Goal: Transaction & Acquisition: Purchase product/service

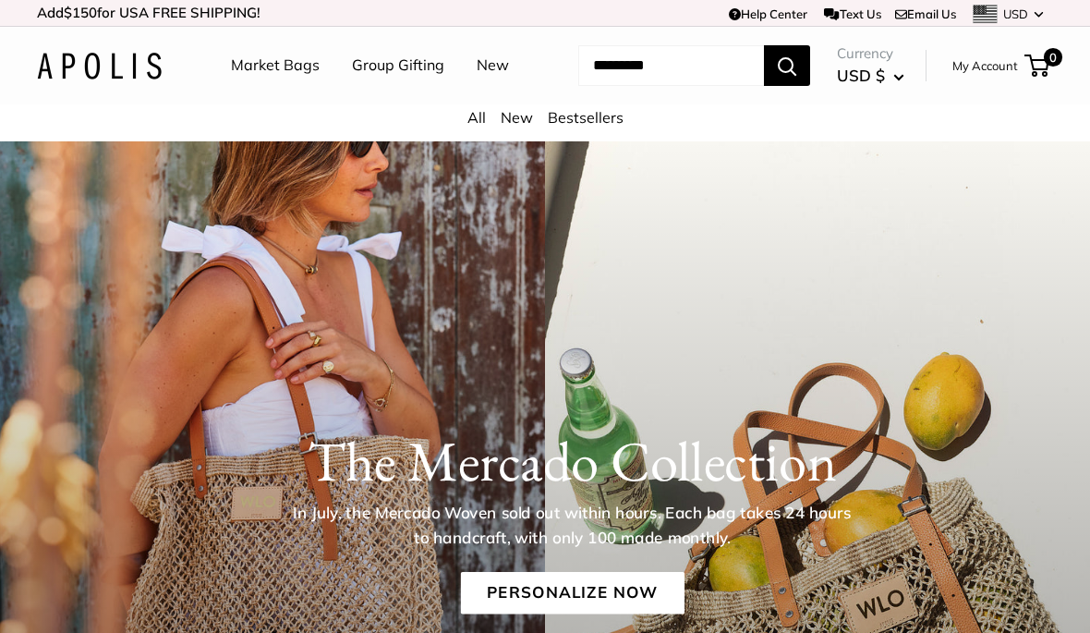
click at [476, 79] on link "New" at bounding box center [492, 66] width 32 height 28
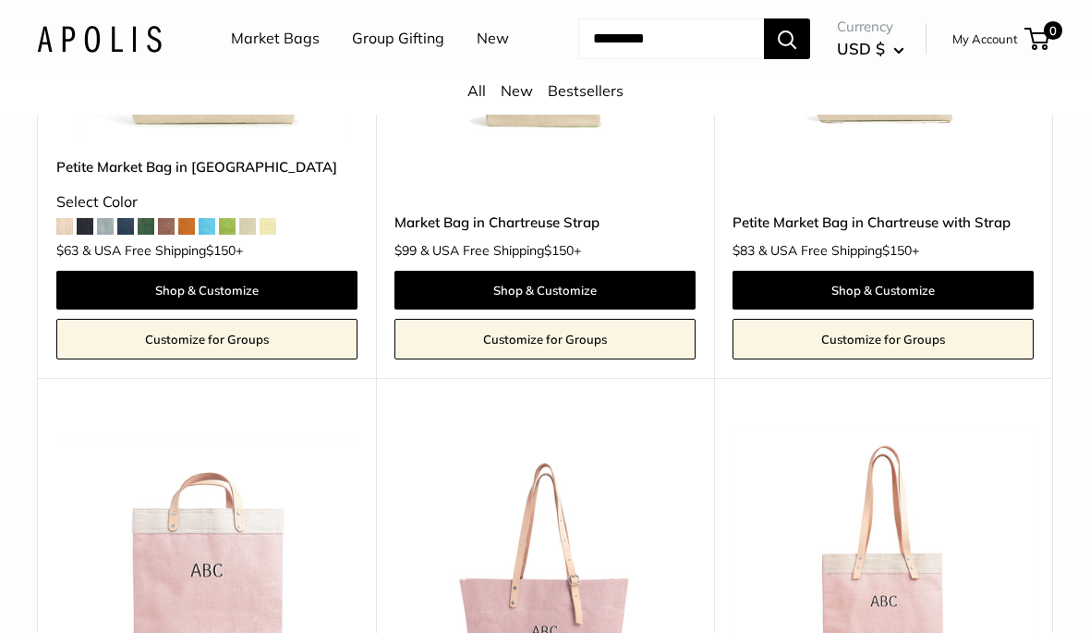
scroll to position [4636, 0]
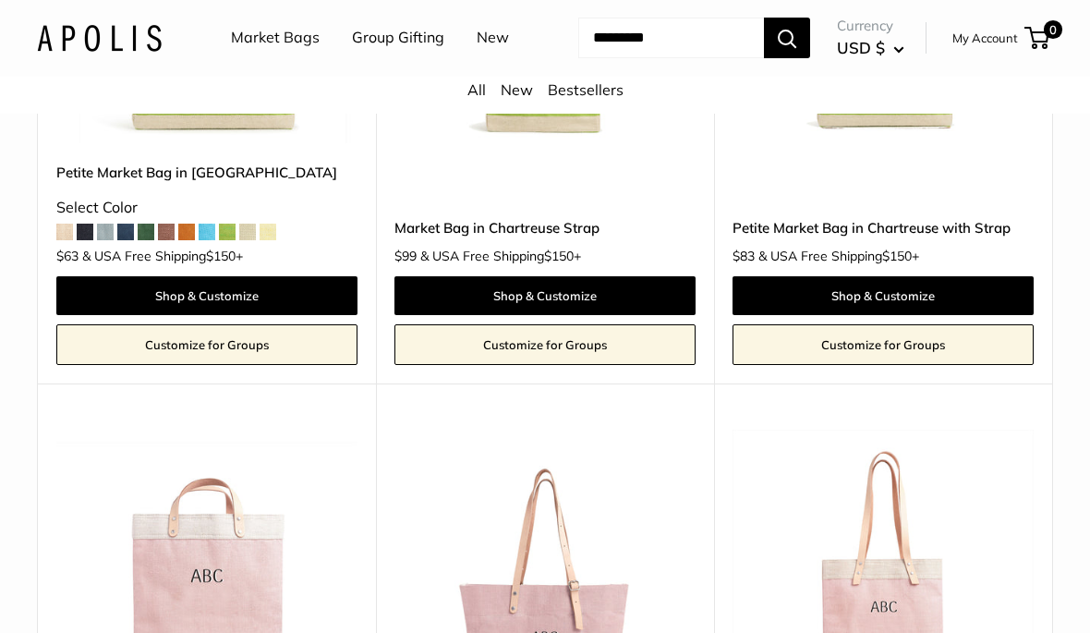
click at [605, 59] on input "Search..." at bounding box center [671, 38] width 186 height 41
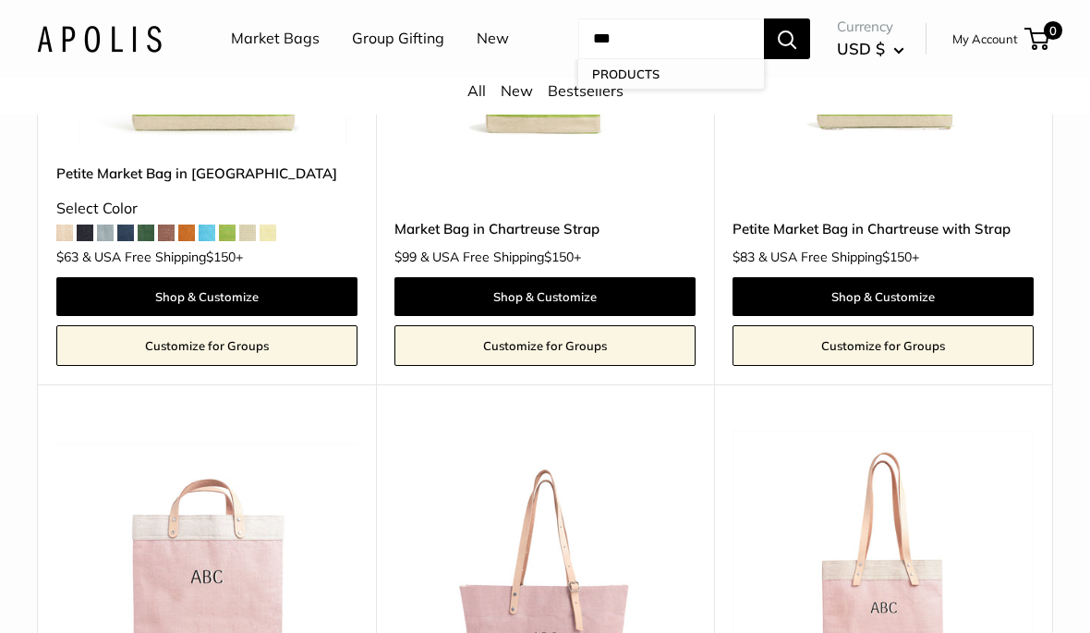
type input "***"
click at [797, 59] on button "Search" at bounding box center [787, 38] width 46 height 41
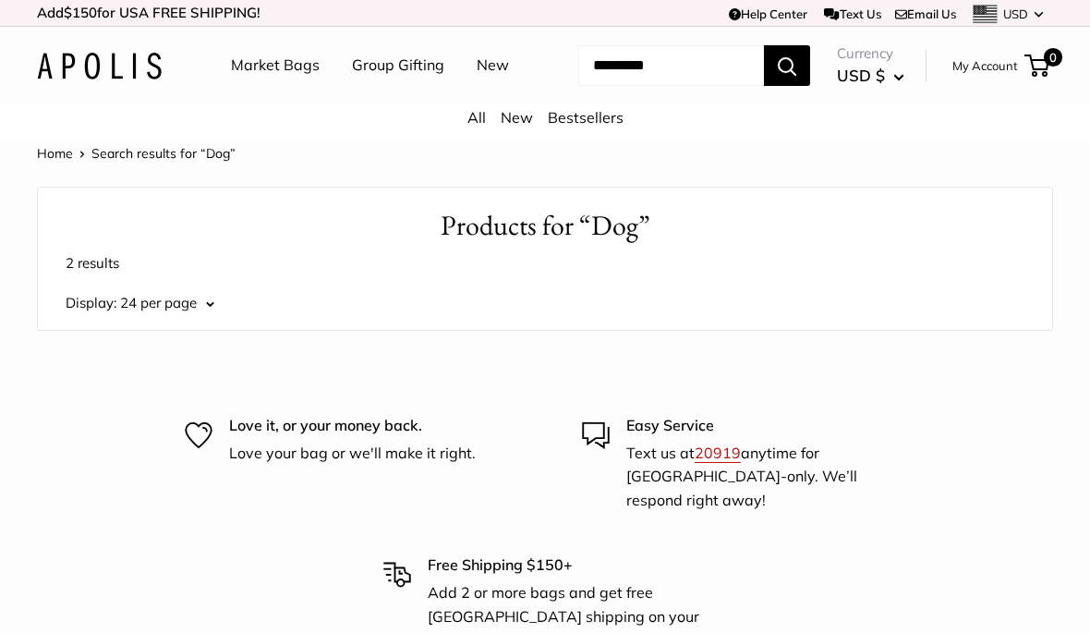
click at [194, 316] on button "24 per page" at bounding box center [167, 303] width 94 height 26
click at [190, 370] on button "24 per page" at bounding box center [164, 354] width 148 height 31
click at [625, 86] on input "Search..." at bounding box center [671, 65] width 186 height 41
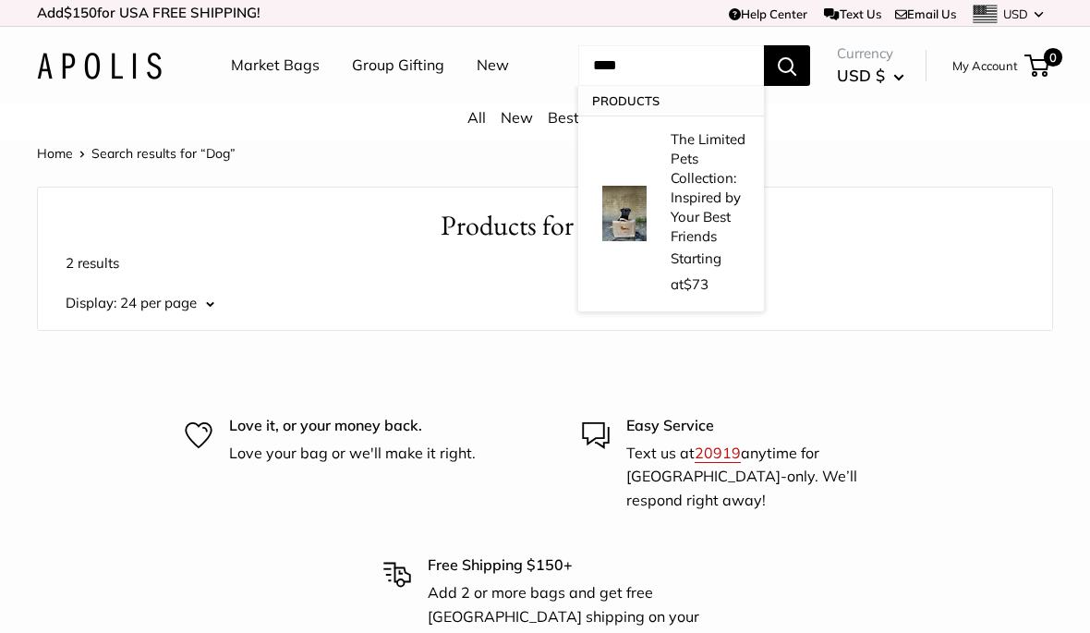
type input "****"
click at [609, 205] on img at bounding box center [624, 213] width 55 height 55
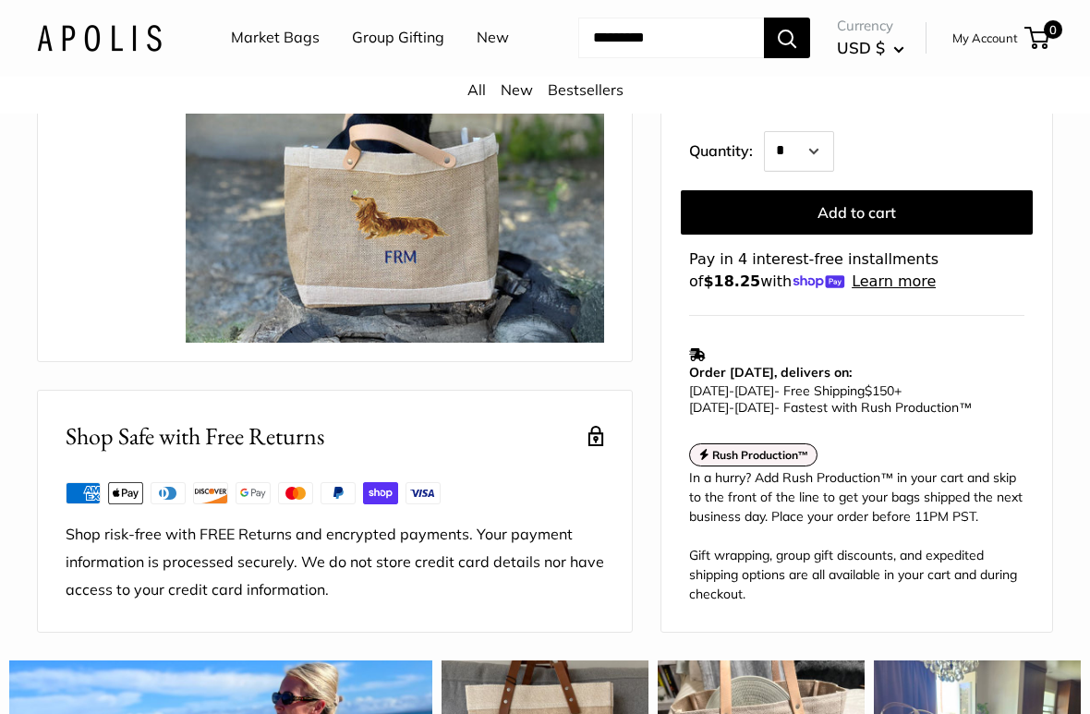
scroll to position [439, 0]
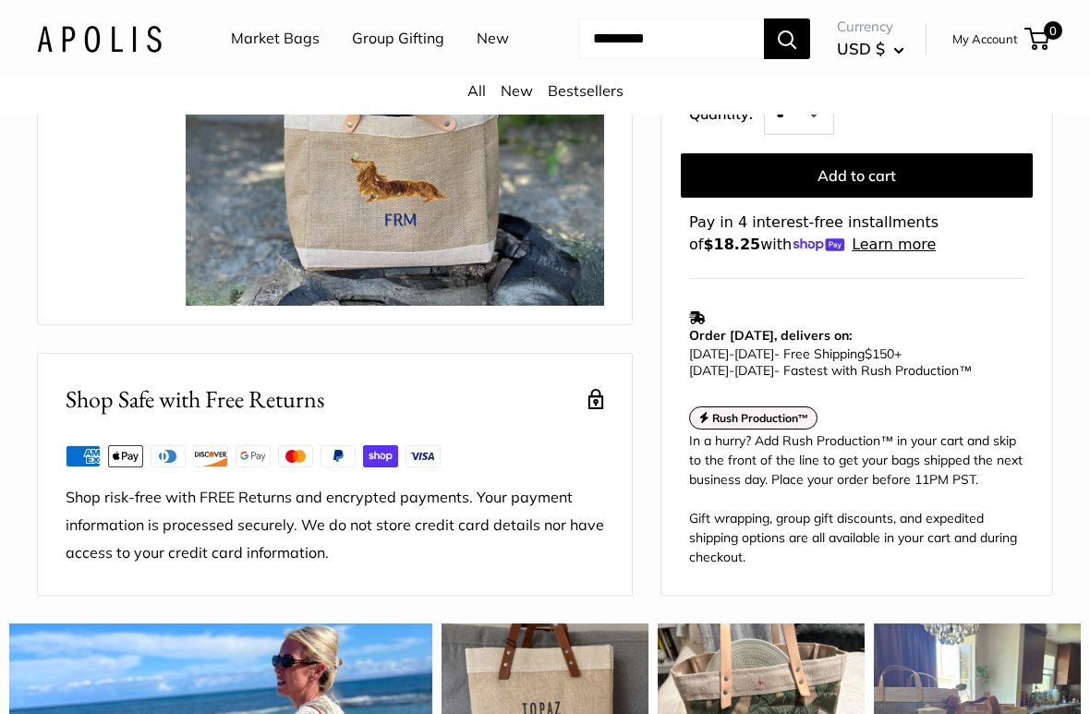
click at [991, 198] on button "Add to cart" at bounding box center [857, 175] width 352 height 44
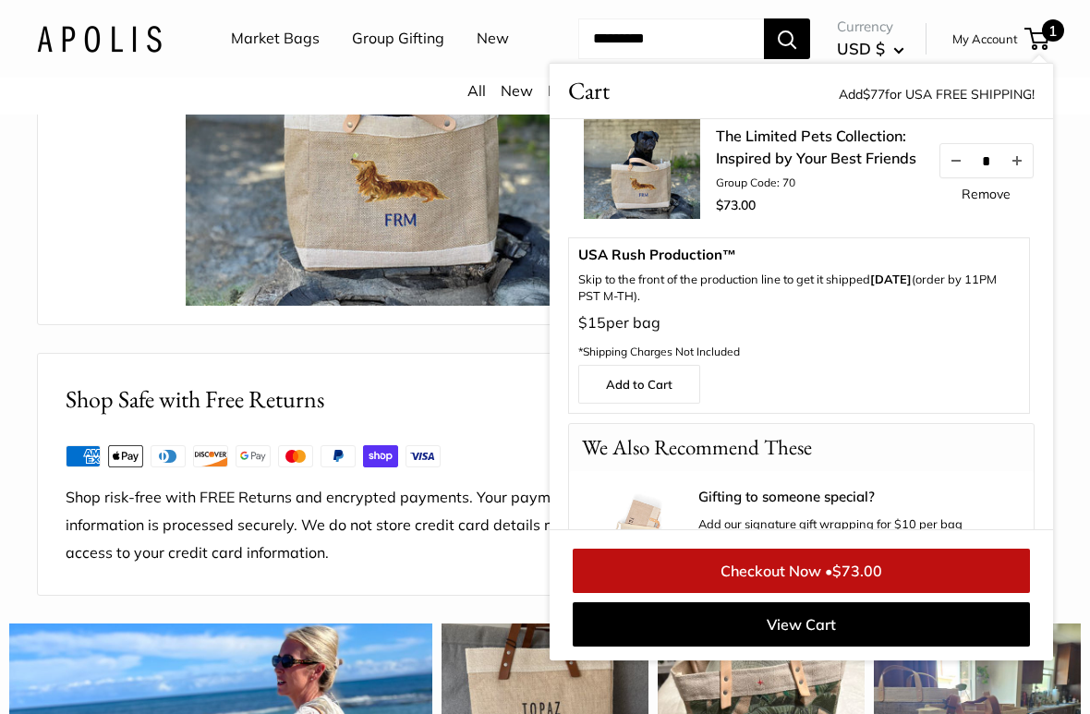
scroll to position [0, 0]
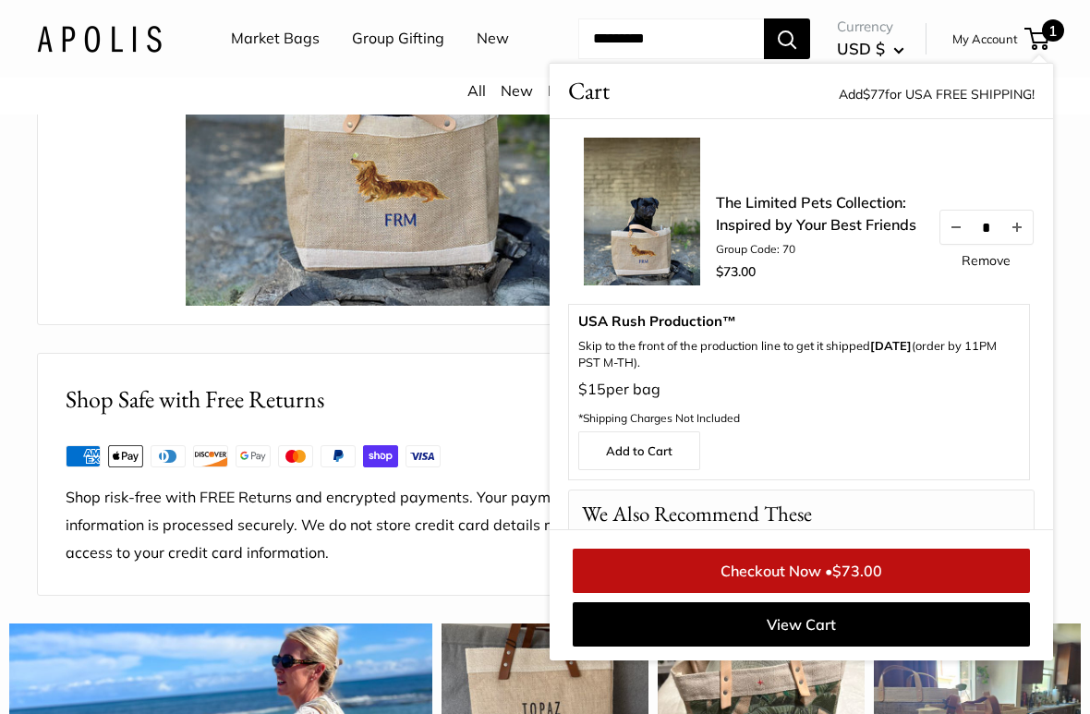
click at [362, 251] on img at bounding box center [395, 41] width 418 height 529
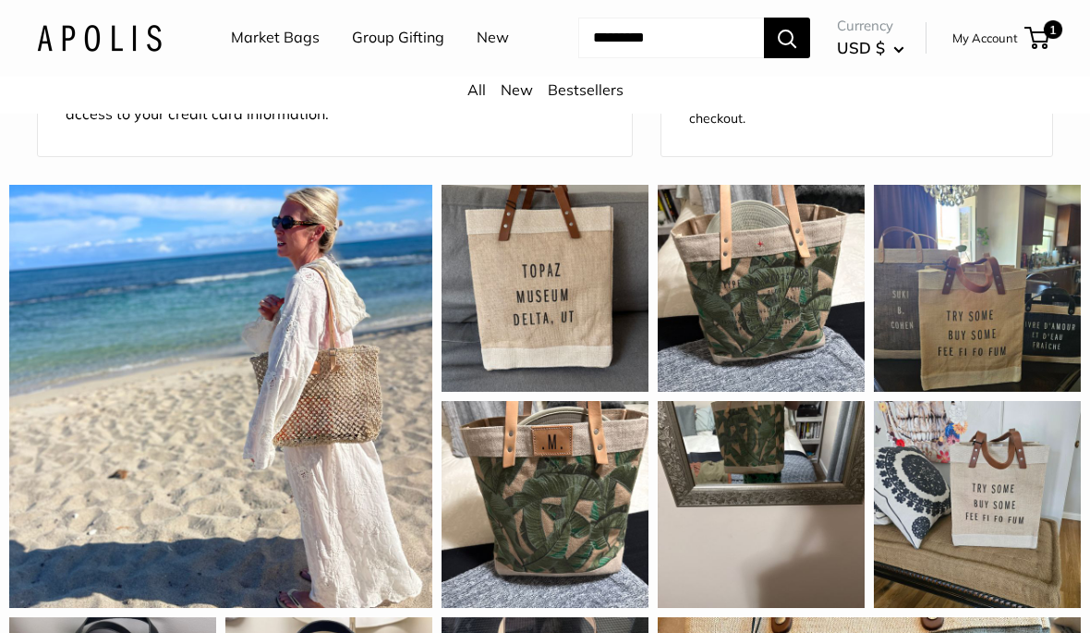
scroll to position [859, 0]
